Goal: Task Accomplishment & Management: Complete application form

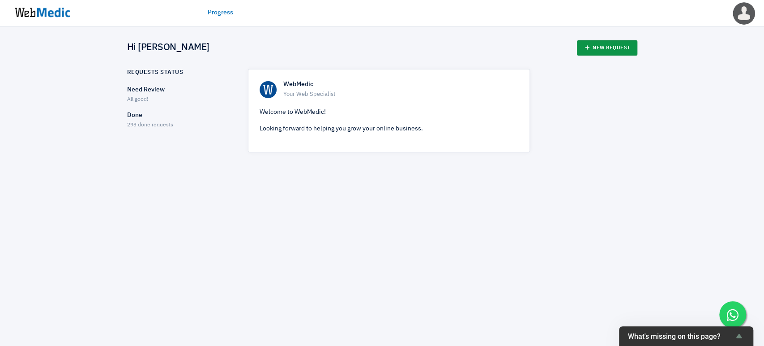
click at [608, 46] on link "New Request" at bounding box center [607, 47] width 60 height 15
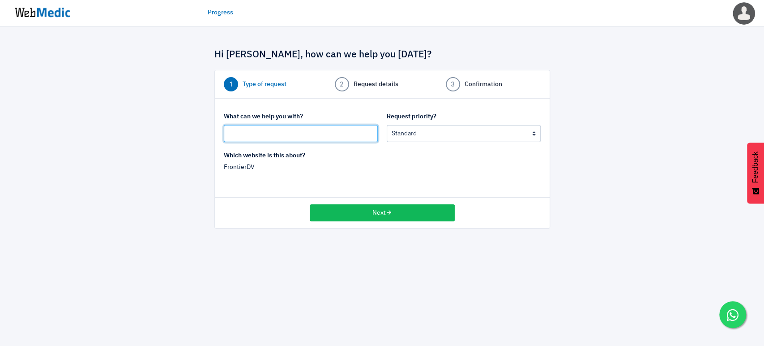
click at [251, 135] on input "text" at bounding box center [301, 133] width 154 height 17
type input "Upload doc"
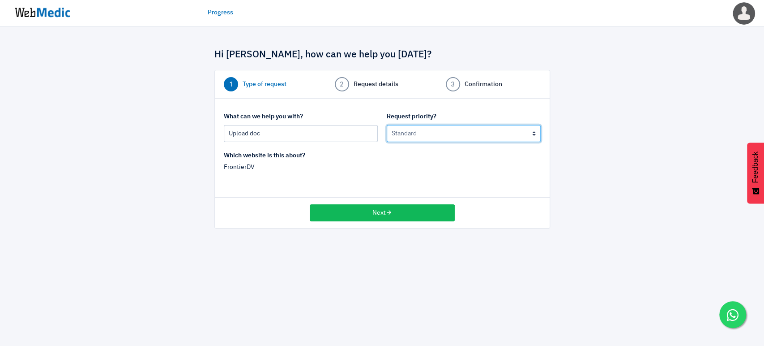
drag, startPoint x: 486, startPoint y: 126, endPoint x: 481, endPoint y: 134, distance: 9.4
click at [486, 126] on select "Urgent: this is a mission critical issue High: this needs to be prioritized bef…" at bounding box center [464, 133] width 154 height 17
select select "1"
click at [387, 125] on select "Urgent: this is a mission critical issue High: this needs to be prioritized bef…" at bounding box center [464, 133] width 154 height 17
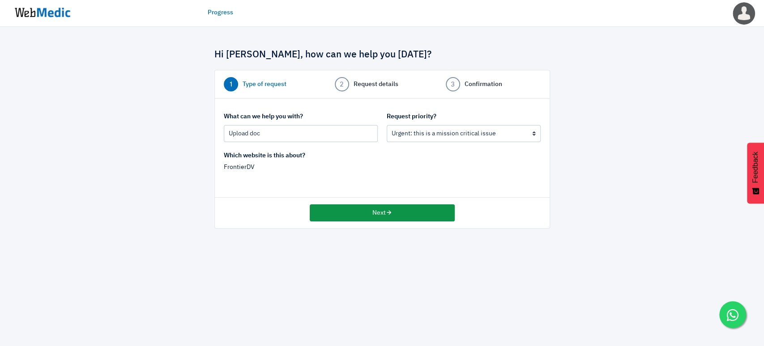
click at [377, 210] on button "Next" at bounding box center [382, 212] width 145 height 17
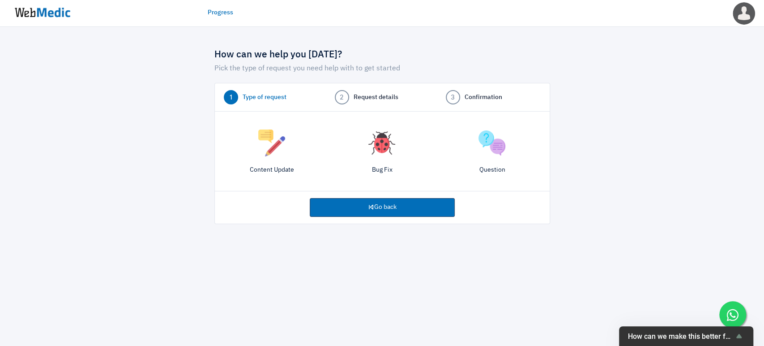
click at [269, 149] on img at bounding box center [271, 142] width 27 height 27
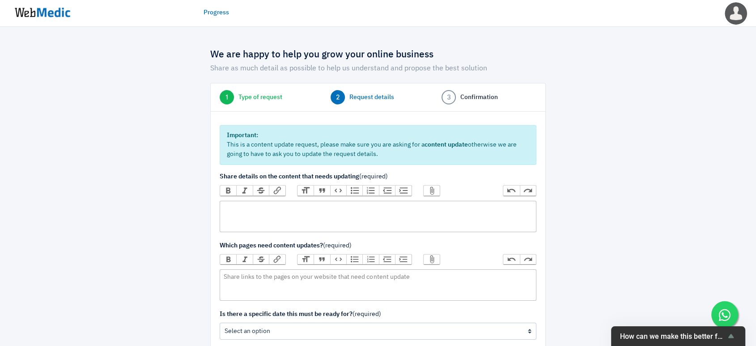
click at [289, 207] on trix-editor at bounding box center [378, 216] width 317 height 31
paste trix-editor "<div><a href="[URL][DOMAIN_NAME]">2025 Half Year Results Presentation&nbsp;</a>…"
click at [304, 208] on link "2025 Half Year Results Presentation" at bounding box center [274, 208] width 101 height 6
drag, startPoint x: 351, startPoint y: 209, endPoint x: 187, endPoint y: 197, distance: 164.7
click at [187, 197] on div "We are happy to help you grow your online business Share as much detail as poss…" at bounding box center [378, 242] width 524 height 404
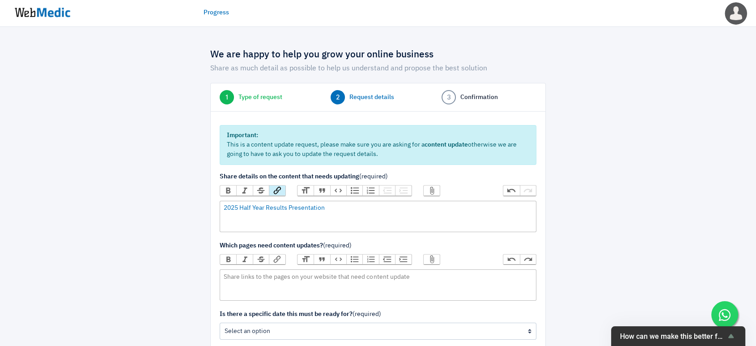
click at [223, 212] on trix-editor "2025 Half Year Results Presentation" at bounding box center [378, 216] width 317 height 31
type trix-editor "<div>Upload the atatched file to our website. Title <a href="https://cdn-api.ma…"
click at [254, 282] on trix-editor at bounding box center [378, 284] width 317 height 31
paste trix-editor "<div>https://frontierdv.com/corporate-presentations/</div>"
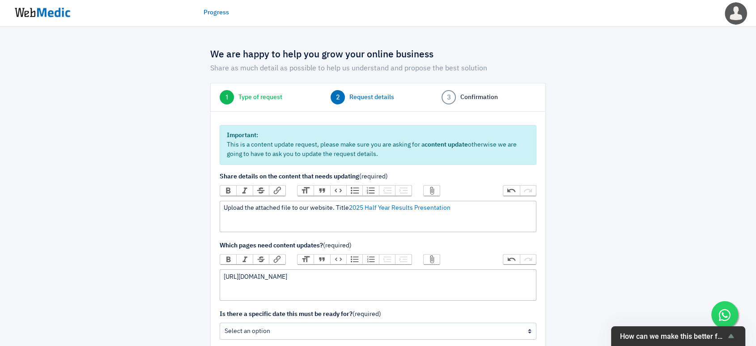
type trix-editor "<div>https://frontierdv.com/corporate-presentations/</div>"
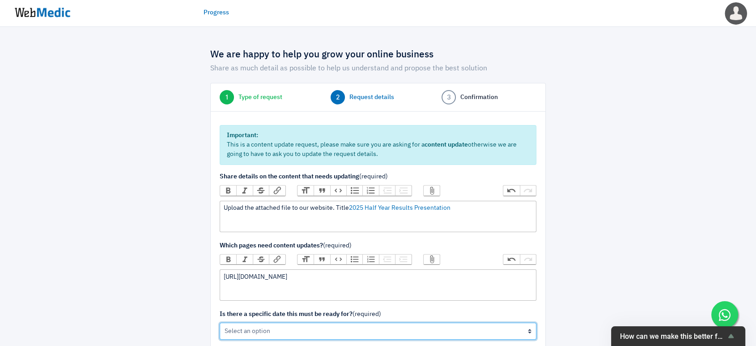
click at [264, 325] on select "Yes No" at bounding box center [378, 330] width 317 height 17
select select "1"
click at [220, 322] on select "Yes No" at bounding box center [378, 330] width 317 height 17
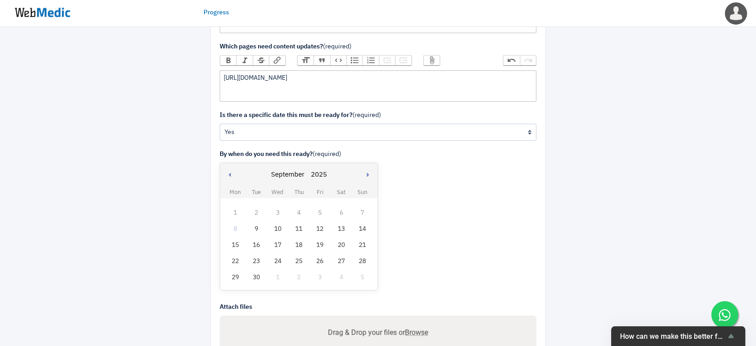
click at [257, 223] on div "9" at bounding box center [257, 229] width 12 height 12
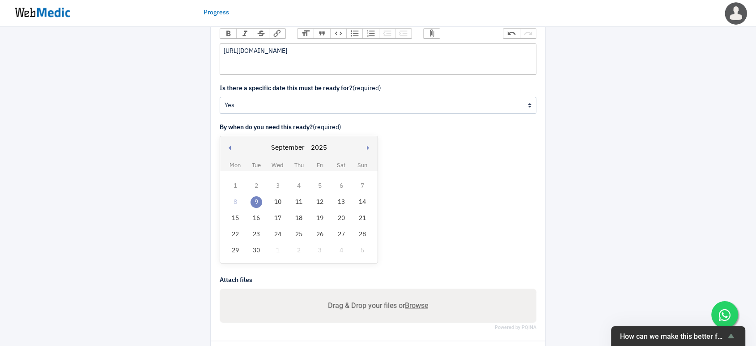
scroll to position [248, 0]
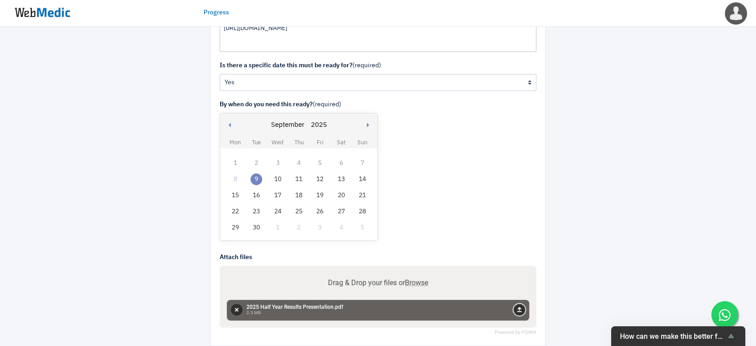
click at [516, 309] on button "Upload" at bounding box center [520, 309] width 12 height 12
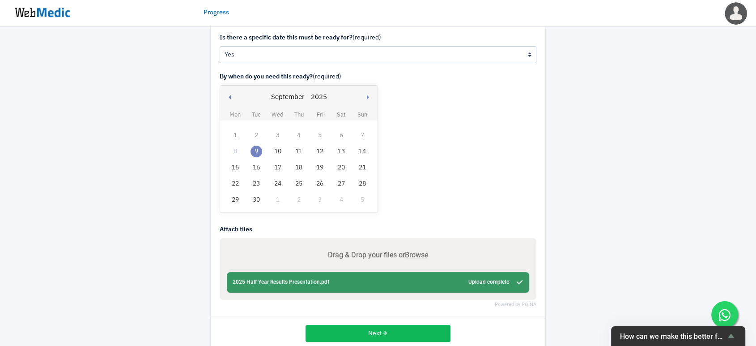
scroll to position [291, 0]
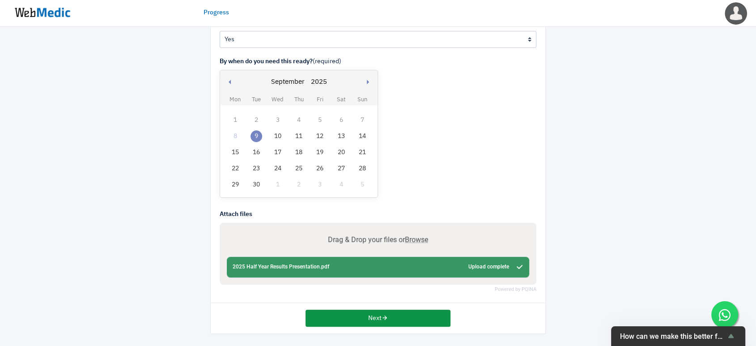
click at [374, 312] on button "Next" at bounding box center [378, 317] width 145 height 17
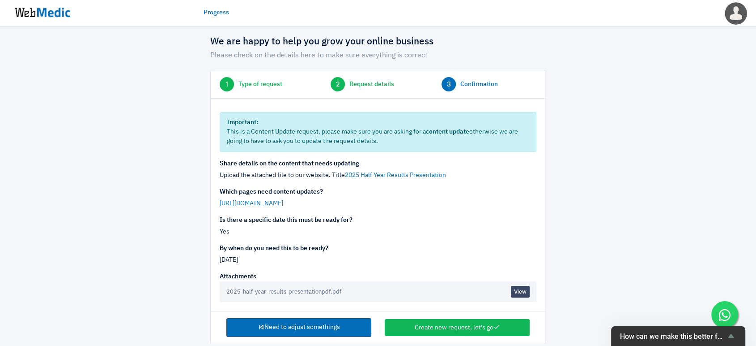
scroll to position [24, 0]
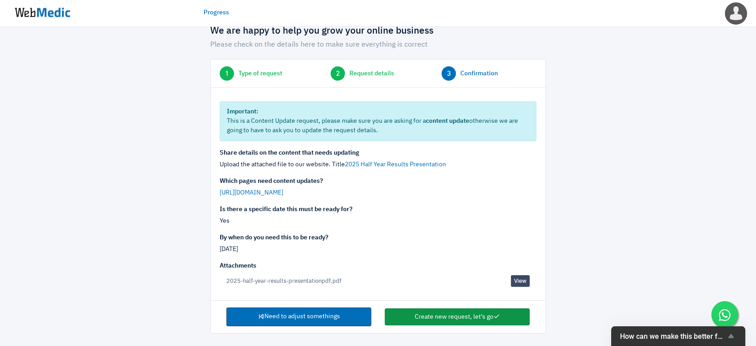
click at [411, 313] on button "Create new request, let's go" at bounding box center [457, 316] width 145 height 17
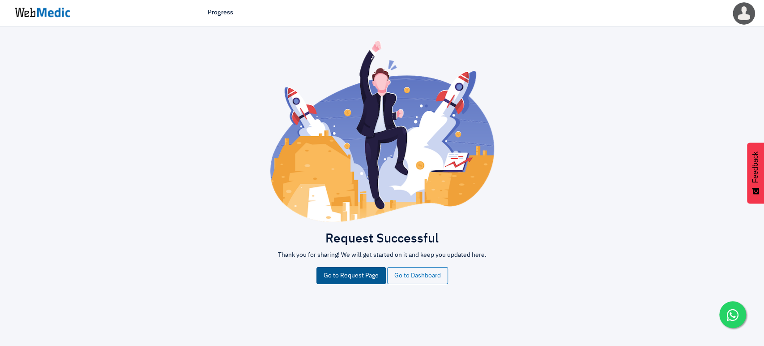
click at [344, 275] on link "Go to Request Page" at bounding box center [350, 275] width 69 height 17
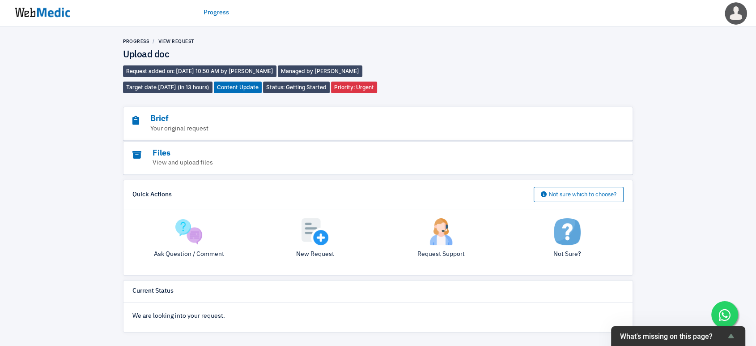
scroll to position [17, 0]
click at [174, 119] on h3 "Brief" at bounding box center [353, 119] width 442 height 10
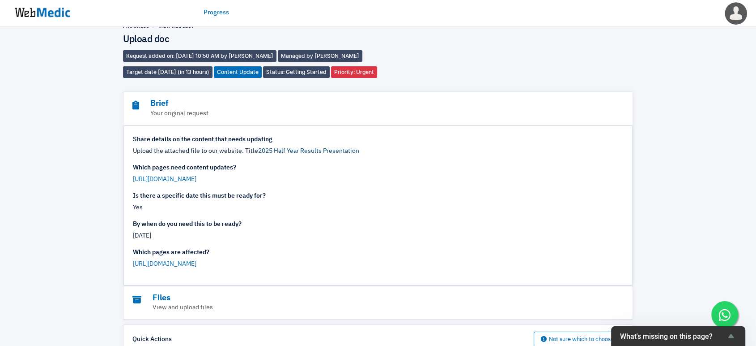
click at [290, 154] on link "2025 Half Year Results Presentation" at bounding box center [308, 151] width 101 height 6
drag, startPoint x: 754, startPoint y: 98, endPoint x: 755, endPoint y: 84, distance: 13.9
click at [755, 84] on div "Progress View Request Upload doc Request added on: 8/9/2025 10:50 AM by Kelly T…" at bounding box center [378, 249] width 756 height 481
click at [595, 184] on div "[URL][DOMAIN_NAME]" at bounding box center [378, 179] width 491 height 9
click at [162, 303] on h3 "Files" at bounding box center [353, 298] width 442 height 10
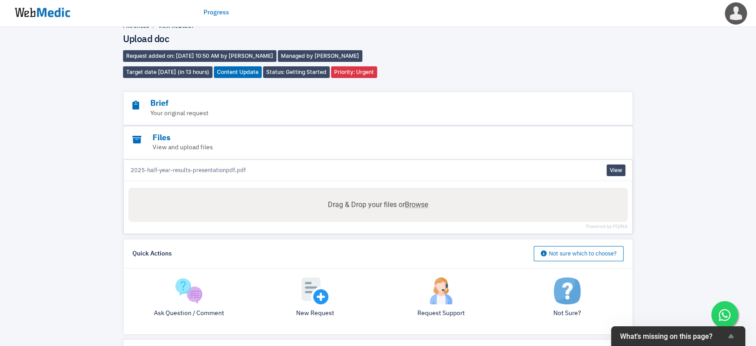
drag, startPoint x: 82, startPoint y: 136, endPoint x: 90, endPoint y: 122, distance: 15.8
click at [83, 136] on div "Progress View Request Upload doc Request added on: 8/9/2025 10:50 AM by Kelly T…" at bounding box center [378, 206] width 756 height 395
